Goal: Navigation & Orientation: Find specific page/section

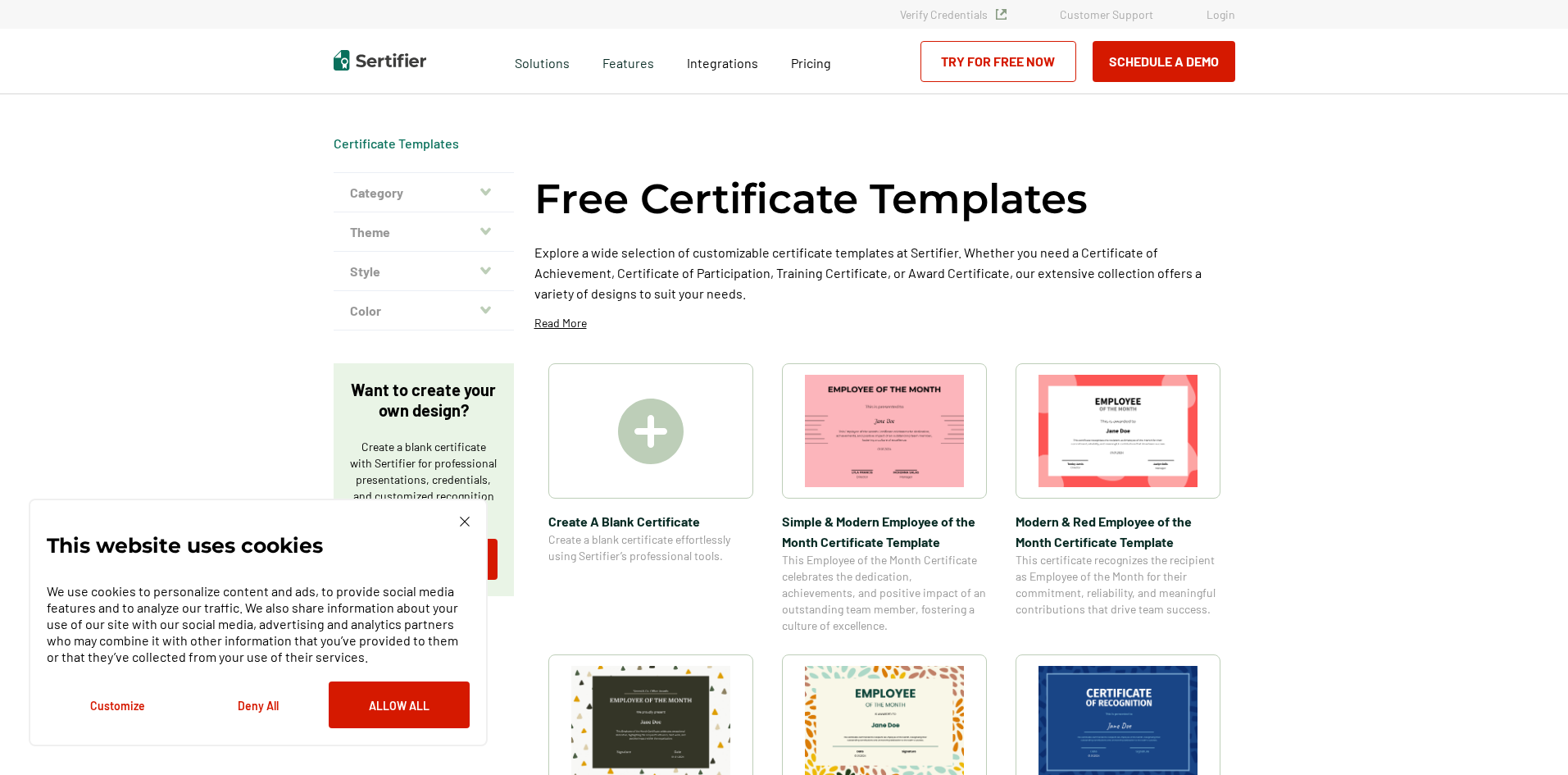
click at [647, 433] on img at bounding box center [650, 430] width 65 height 65
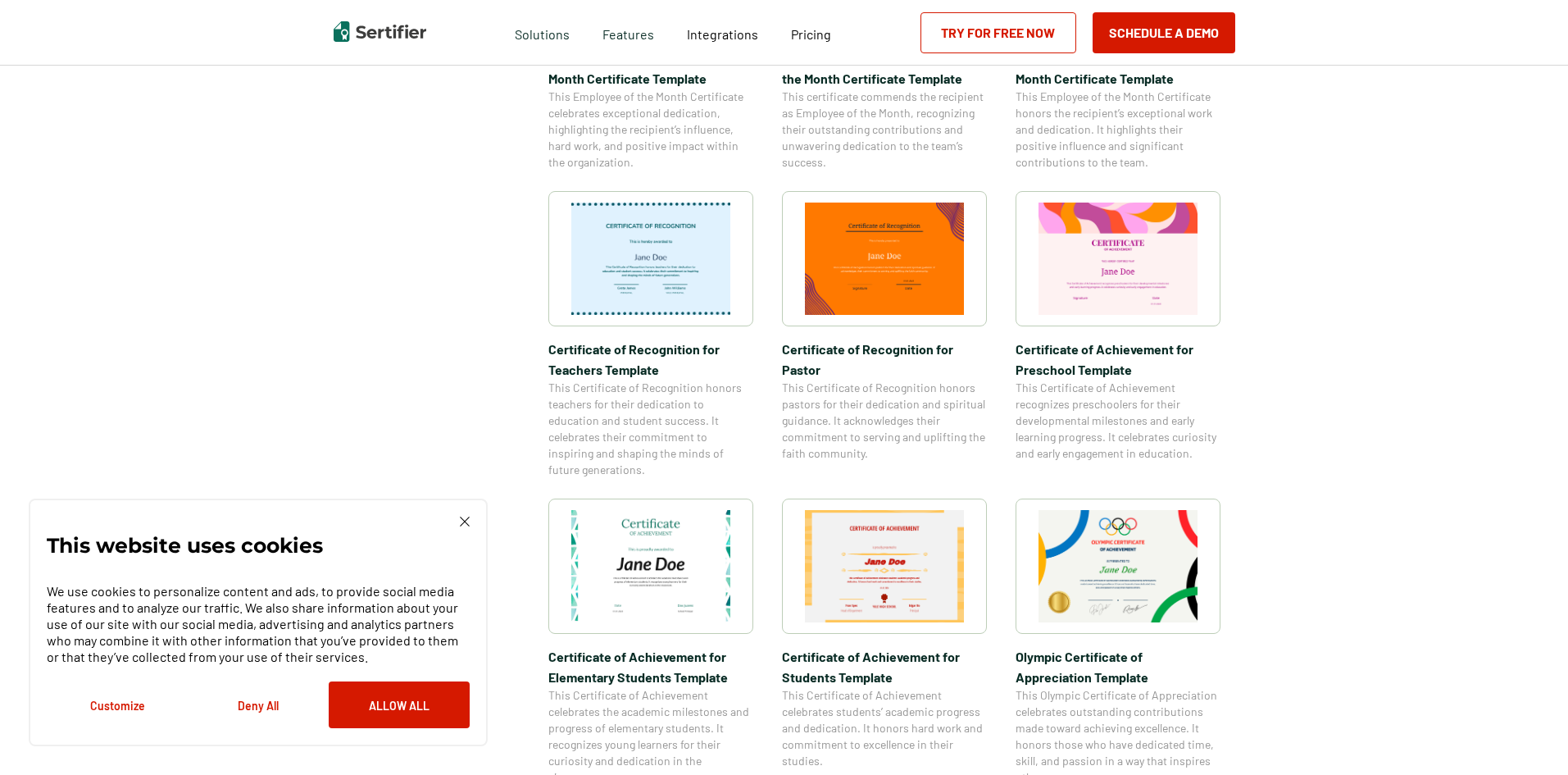
scroll to position [820, 0]
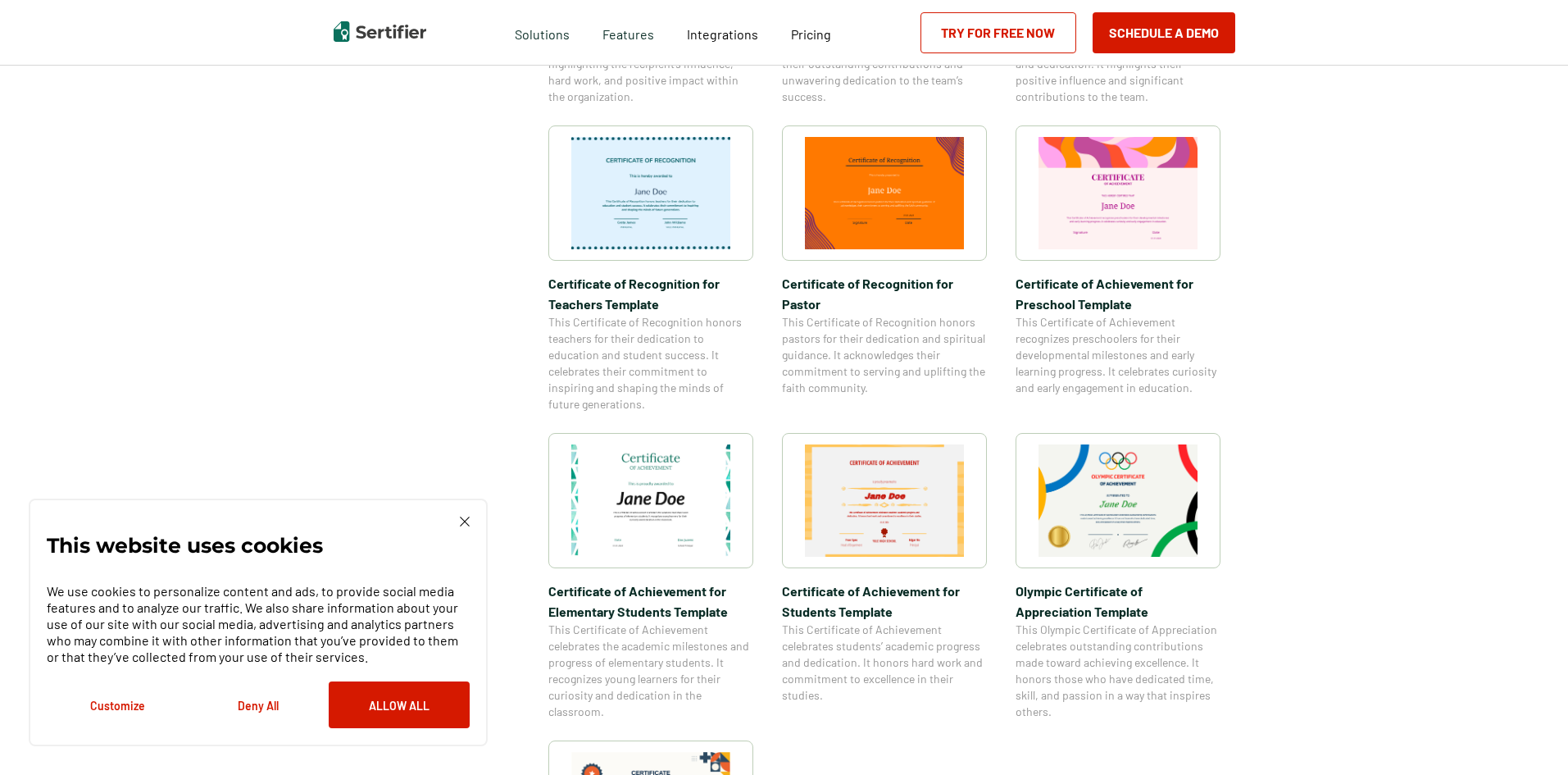
click at [471, 521] on div "This website uses cookies We use cookies to personalize content and ads, to pro…" at bounding box center [258, 623] width 459 height 248
click at [467, 524] on img at bounding box center [465, 521] width 10 height 10
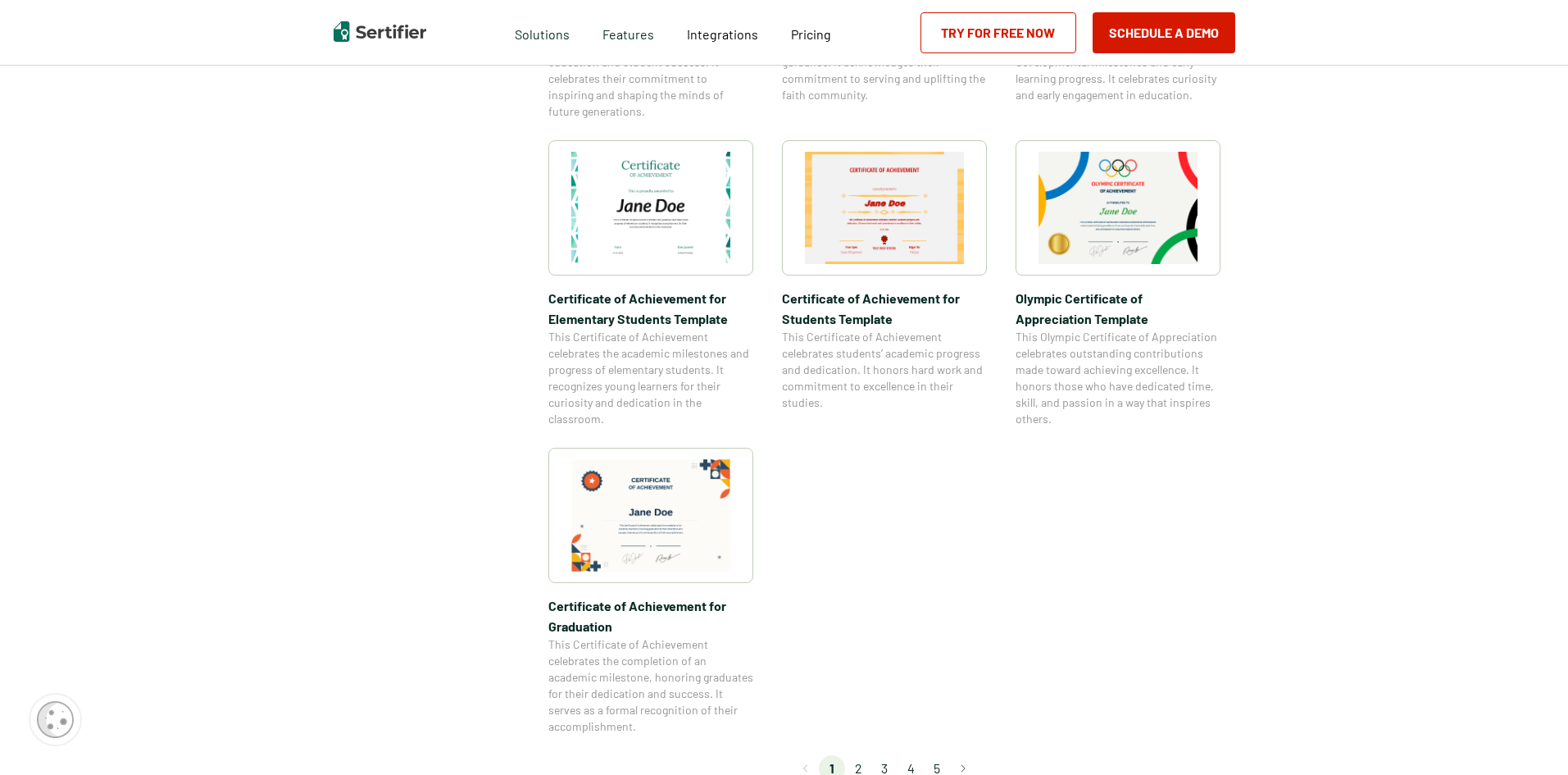
scroll to position [1148, 0]
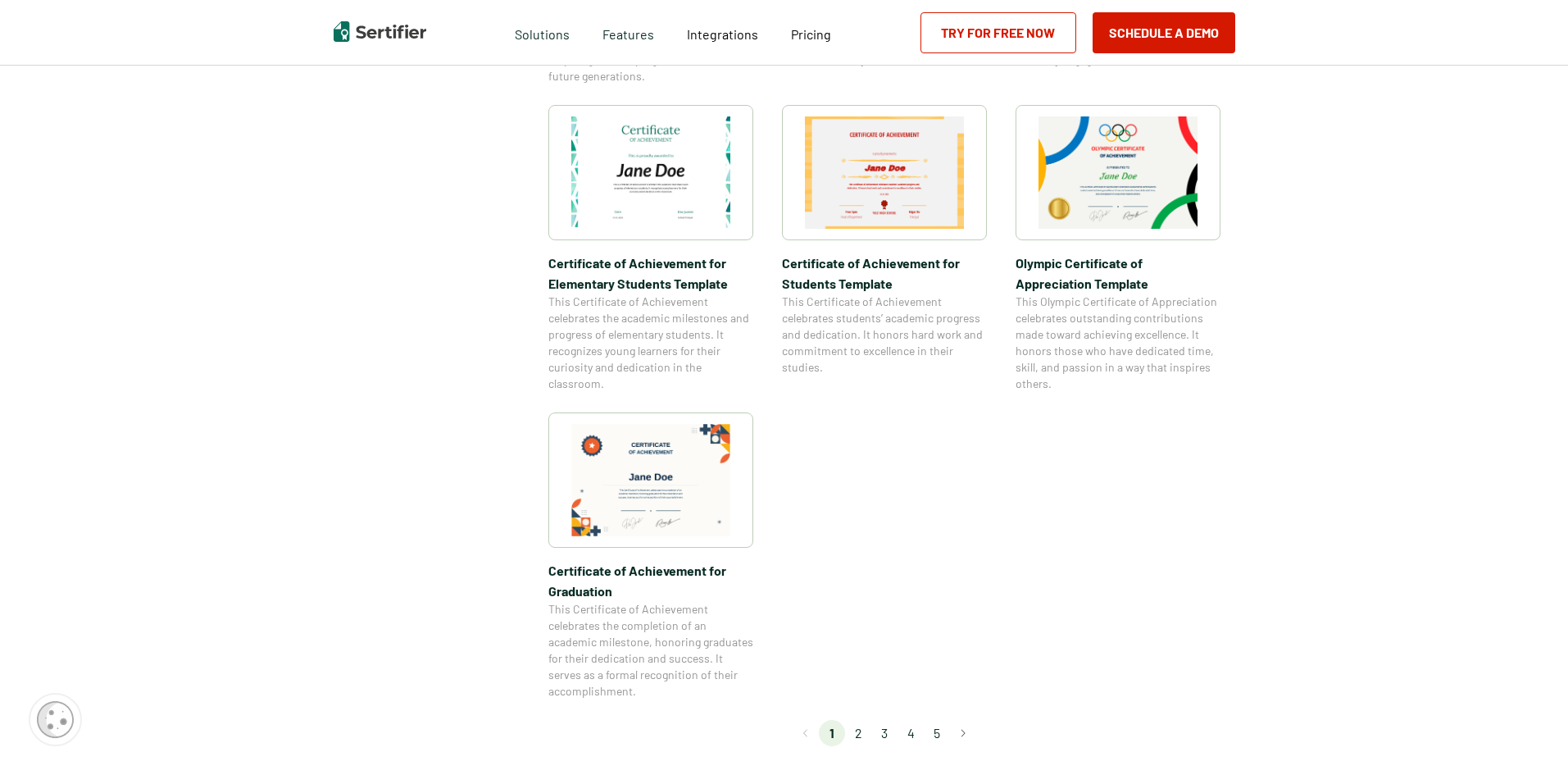
click at [858, 734] on li "2" at bounding box center [858, 734] width 26 height 26
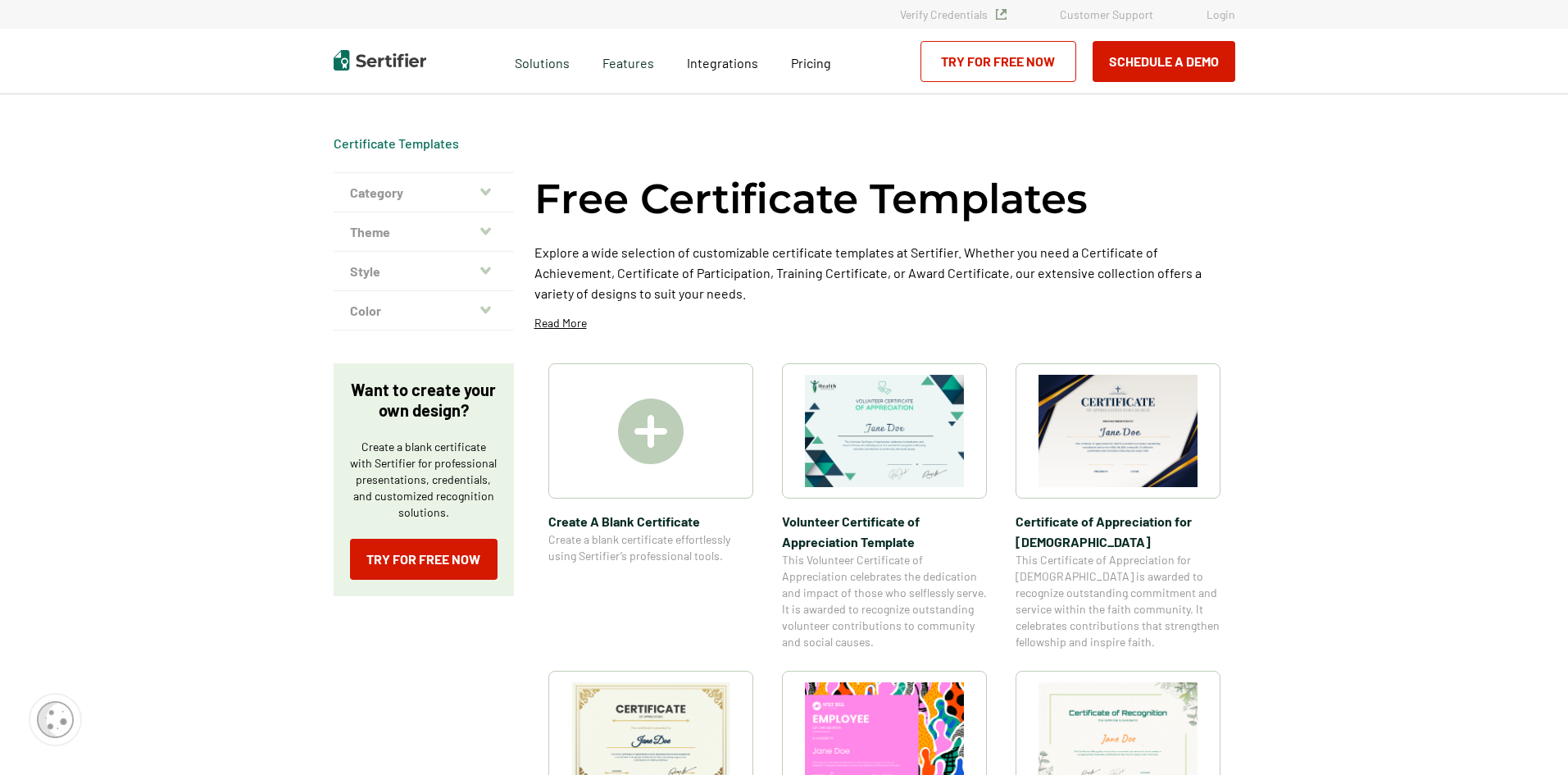
scroll to position [0, 0]
